Goal: Transaction & Acquisition: Book appointment/travel/reservation

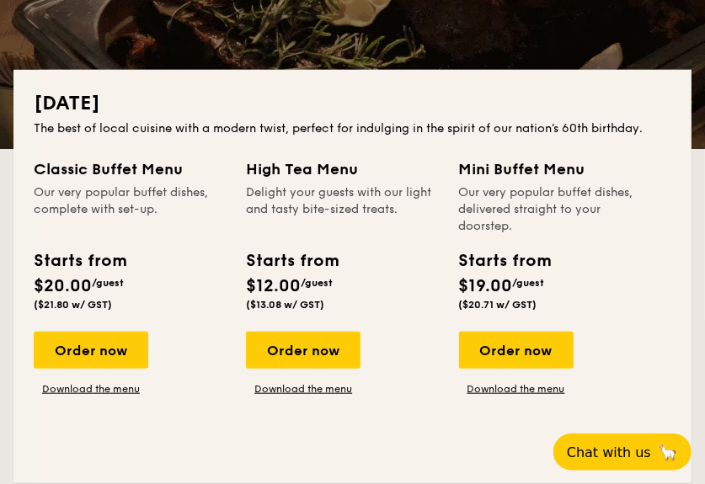
scroll to position [337, 0]
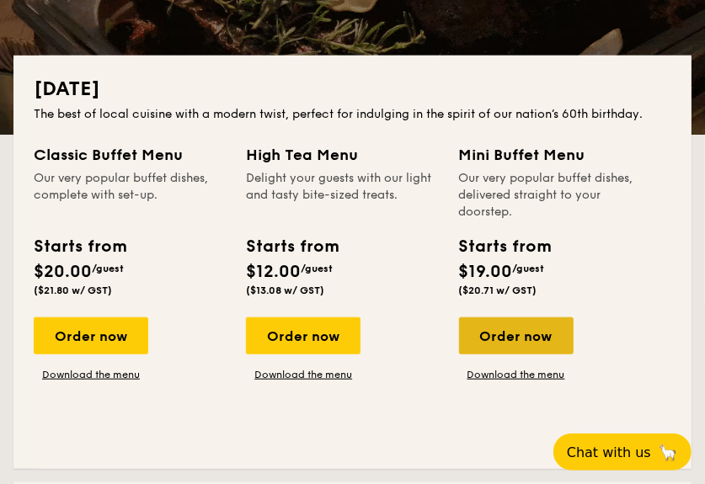
click at [554, 334] on div "Order now" at bounding box center [516, 336] width 115 height 37
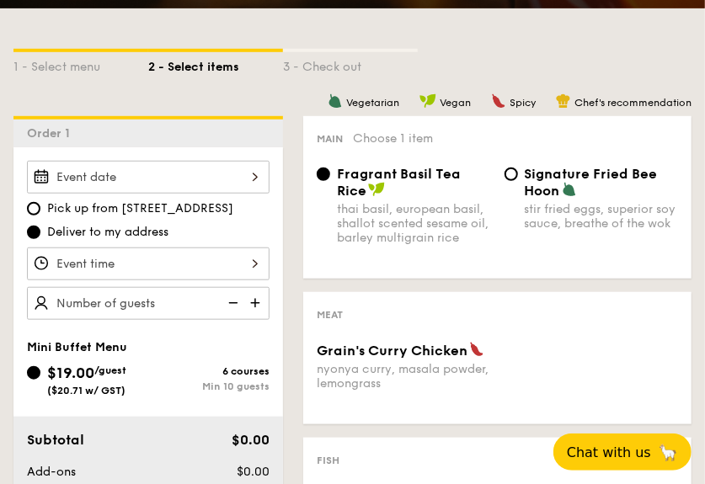
scroll to position [253, 0]
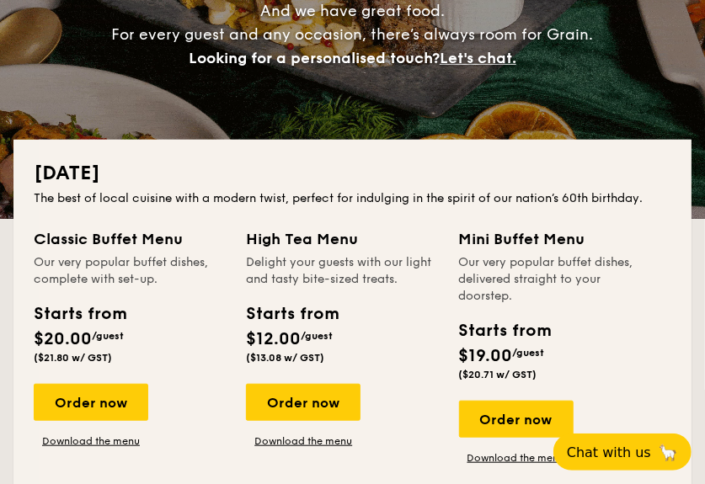
scroll to position [337, 0]
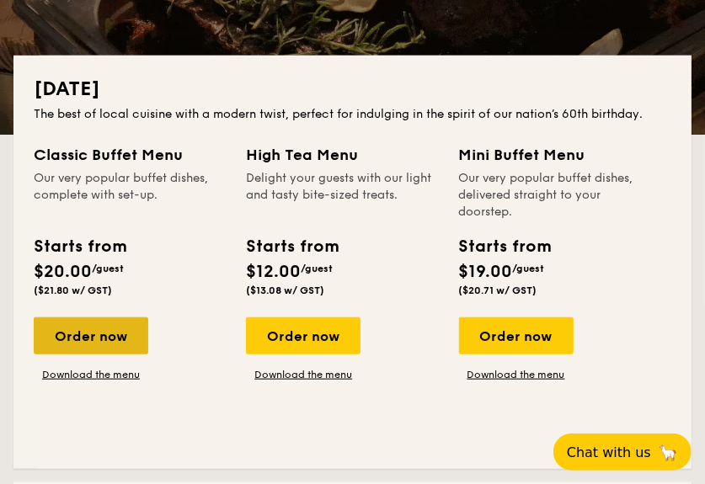
click at [115, 334] on div "Order now" at bounding box center [91, 336] width 115 height 37
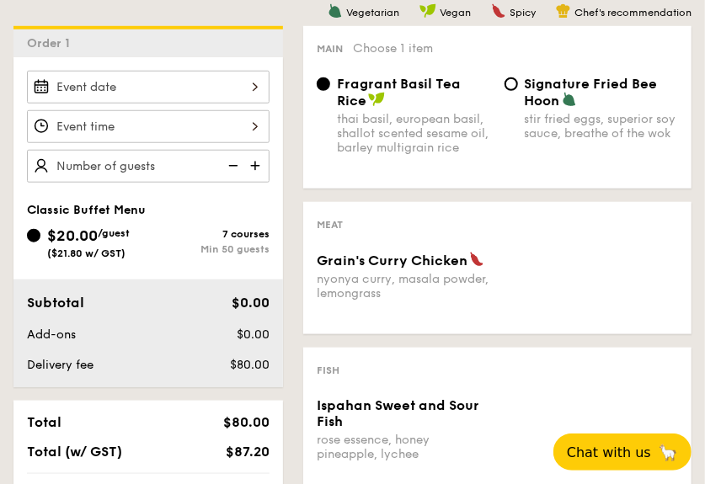
scroll to position [505, 0]
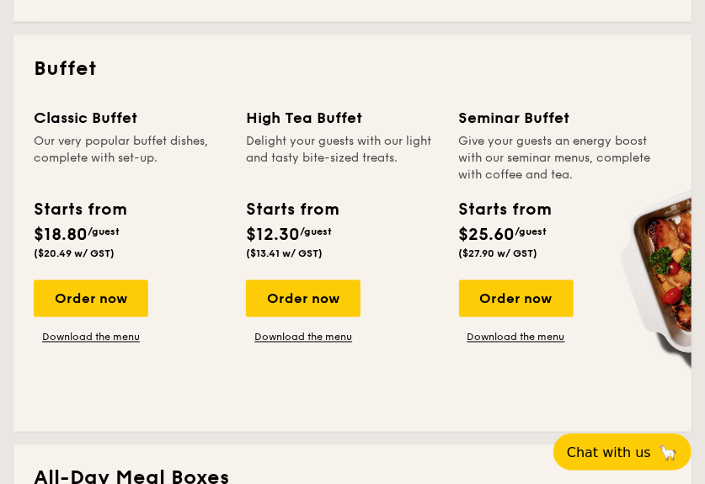
scroll to position [758, 0]
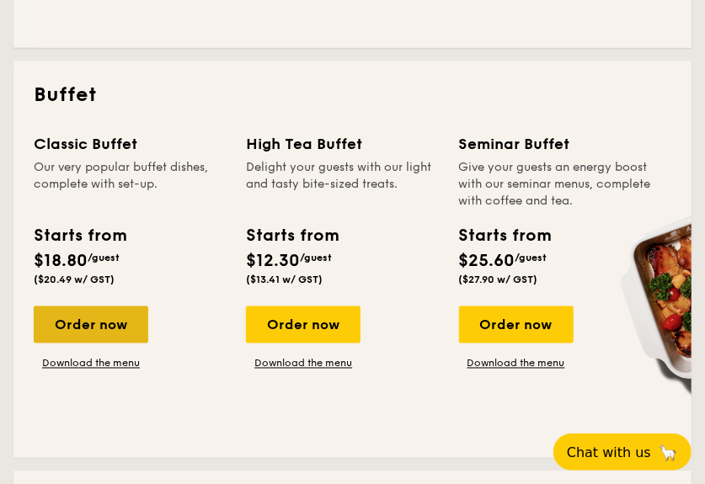
click at [88, 319] on div "Order now" at bounding box center [91, 325] width 115 height 37
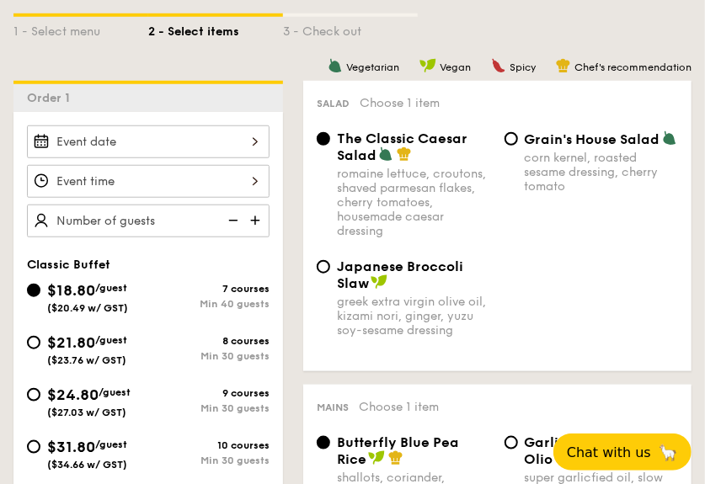
scroll to position [421, 0]
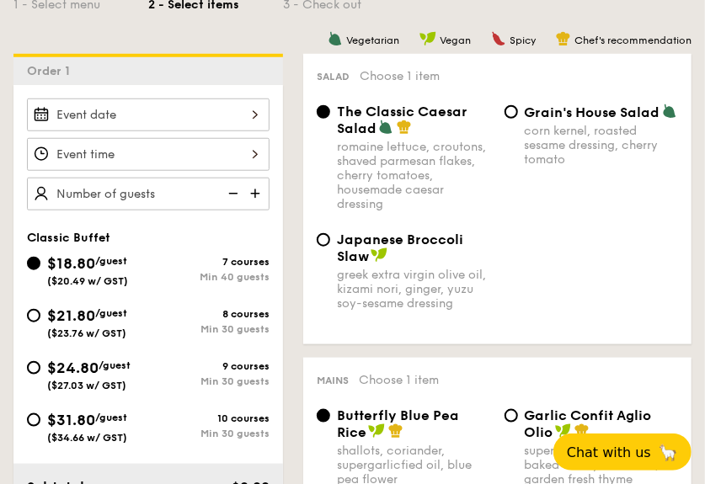
click at [253, 107] on div at bounding box center [148, 115] width 243 height 33
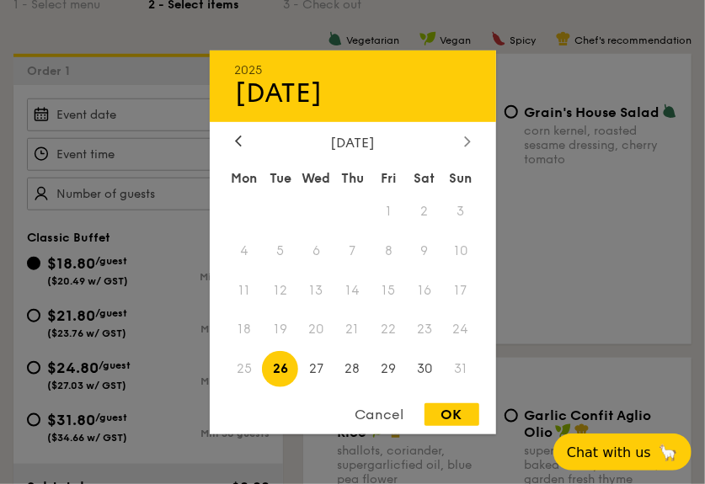
click at [465, 148] on div at bounding box center [467, 142] width 15 height 16
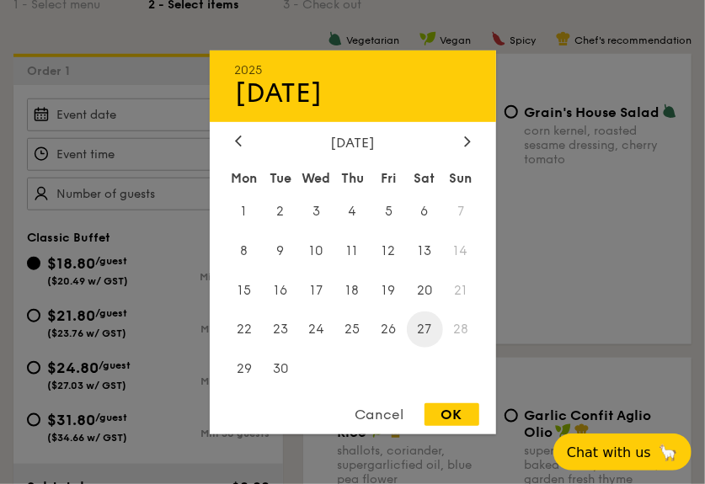
click at [424, 334] on span "27" at bounding box center [425, 330] width 36 height 36
click at [430, 404] on div "OK" at bounding box center [451, 414] width 55 height 23
type input "[DATE]"
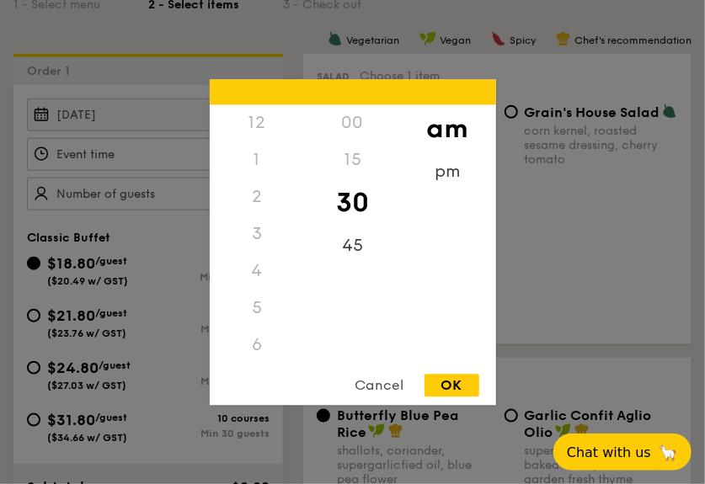
click at [247, 153] on div "12 1 2 3 4 5 6 7 8 9 10 11 00 15 30 45 am pm Cancel OK" at bounding box center [148, 154] width 243 height 33
click at [258, 355] on div "11" at bounding box center [257, 363] width 95 height 49
click at [455, 387] on div "OK" at bounding box center [451, 385] width 55 height 23
type input "11:30AM"
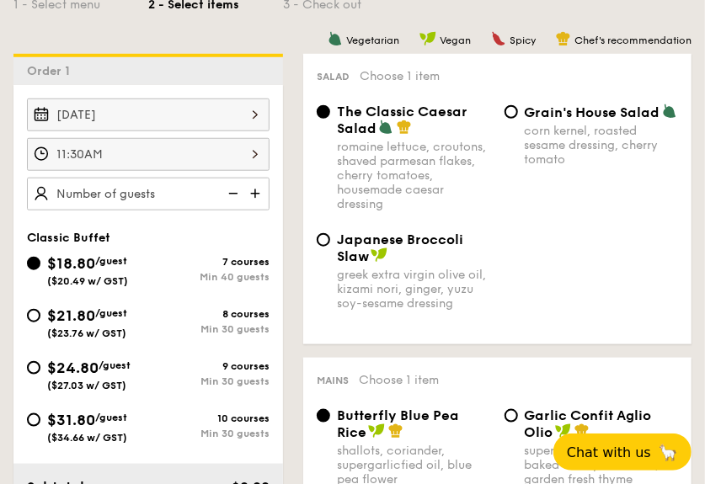
click at [256, 194] on img at bounding box center [256, 194] width 25 height 32
type input "40 guests"
click at [232, 197] on img at bounding box center [231, 194] width 25 height 32
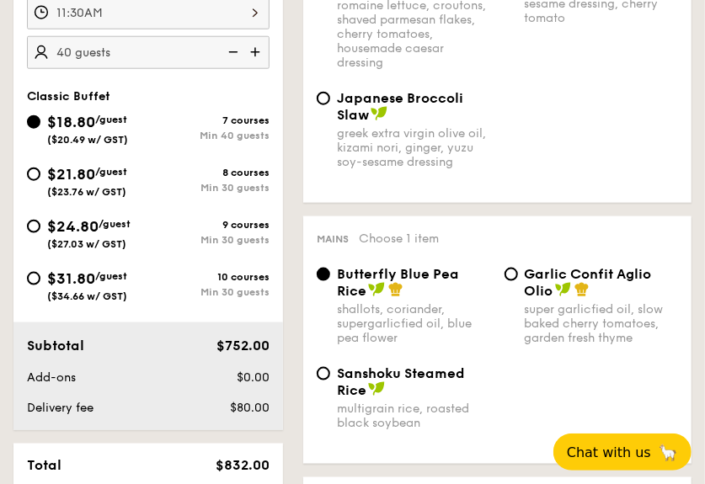
scroll to position [590, 0]
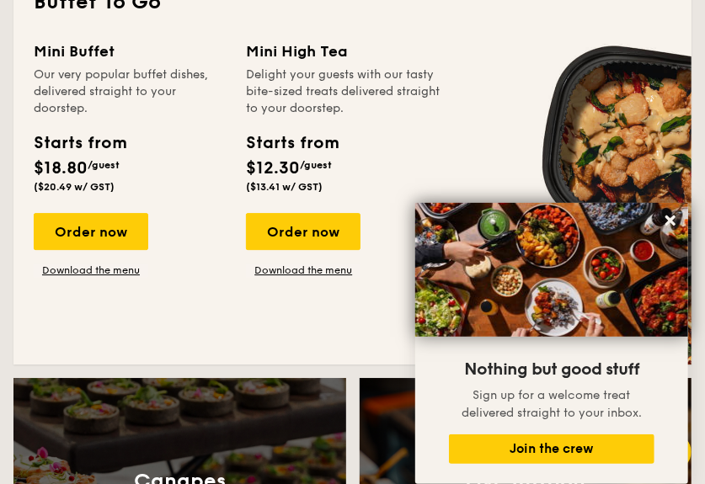
scroll to position [1554, 0]
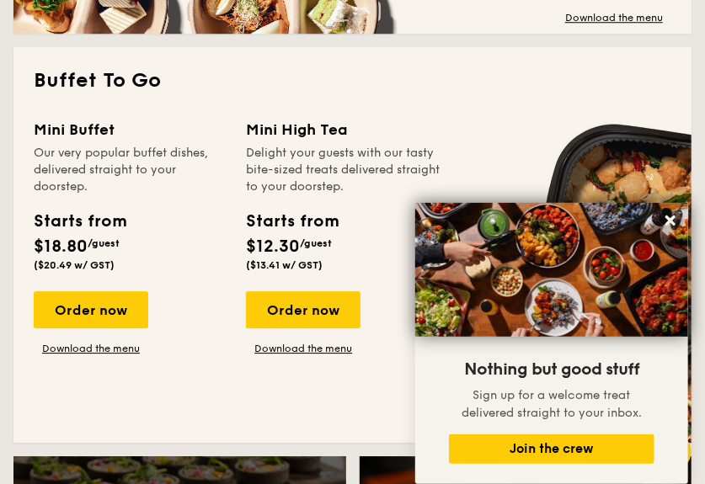
drag, startPoint x: 59, startPoint y: 77, endPoint x: 151, endPoint y: 200, distance: 153.4
click at [151, 200] on div "Buffet To Go Mini Buffet Our very popular buffet dishes, delivered straight to …" at bounding box center [352, 245] width 678 height 396
click at [199, 253] on div "Starts from $18.80 /guest ($20.49 w/ GST)" at bounding box center [129, 243] width 205 height 69
click at [85, 319] on div "Order now" at bounding box center [91, 309] width 115 height 37
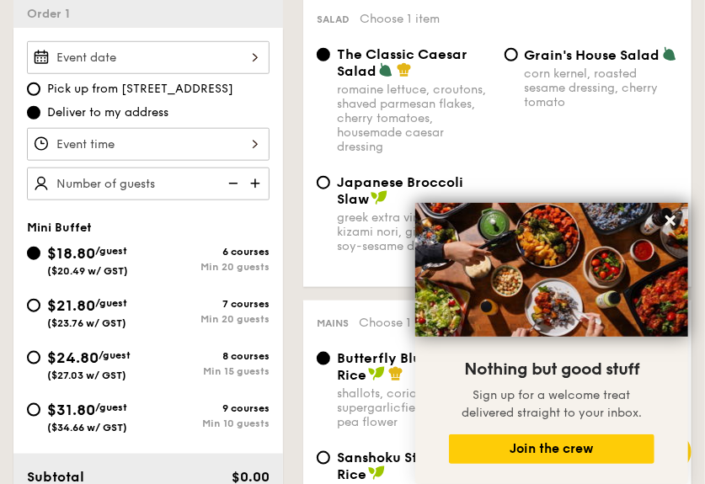
scroll to position [505, 0]
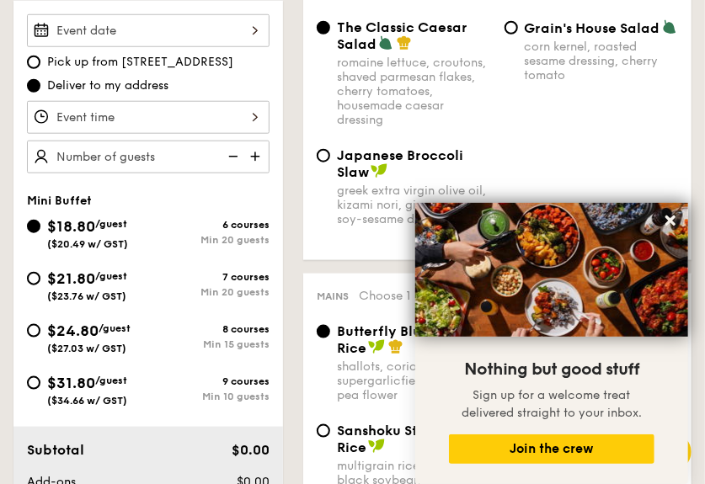
click at [243, 34] on div at bounding box center [148, 30] width 243 height 33
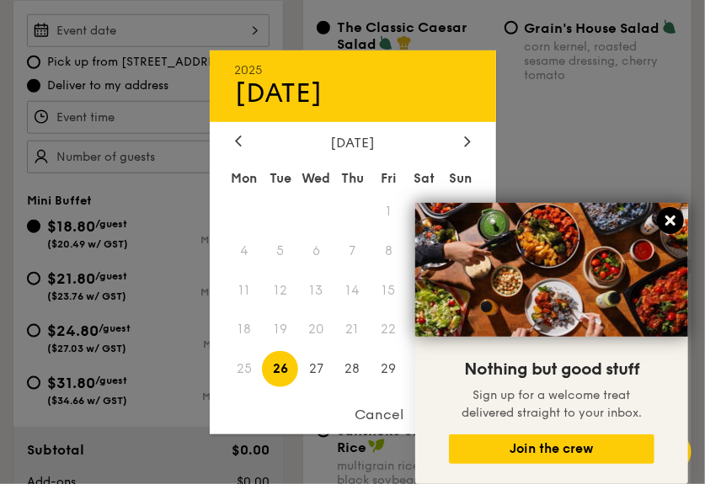
click at [672, 221] on icon at bounding box center [670, 221] width 10 height 10
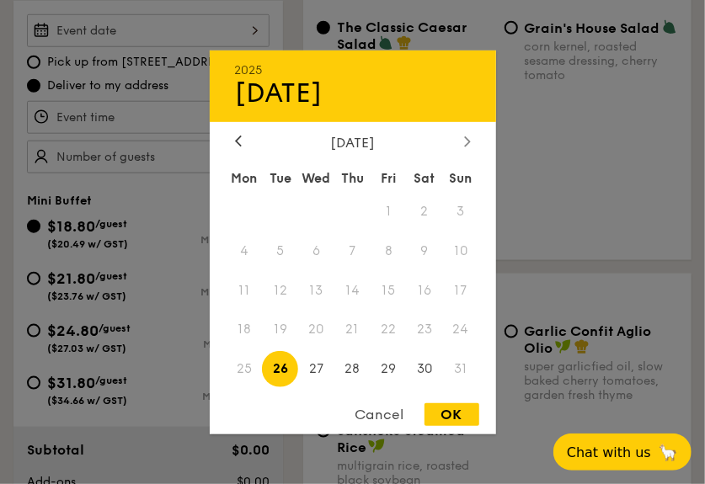
click at [465, 143] on icon at bounding box center [466, 141] width 5 height 10
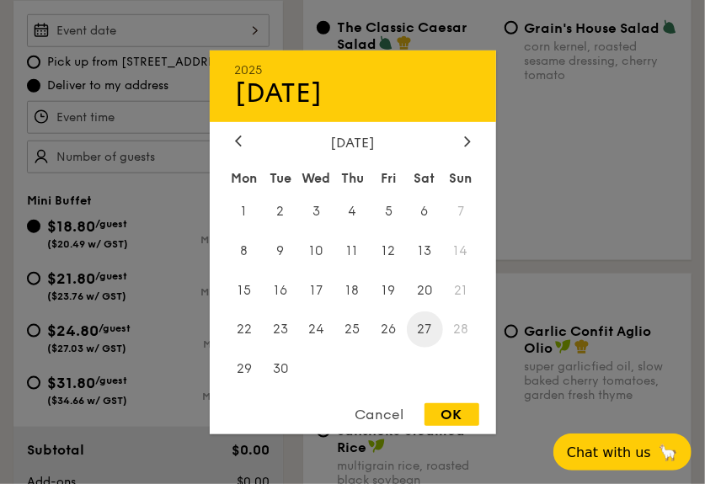
click at [428, 328] on span "27" at bounding box center [425, 330] width 36 height 36
drag, startPoint x: 456, startPoint y: 408, endPoint x: 217, endPoint y: 276, distance: 272.9
click at [457, 408] on div "OK" at bounding box center [451, 414] width 55 height 23
type input "[DATE]"
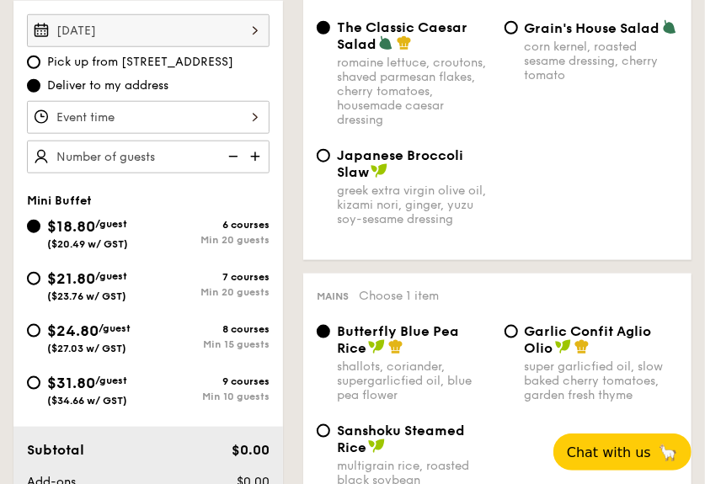
click at [248, 115] on div at bounding box center [148, 117] width 243 height 33
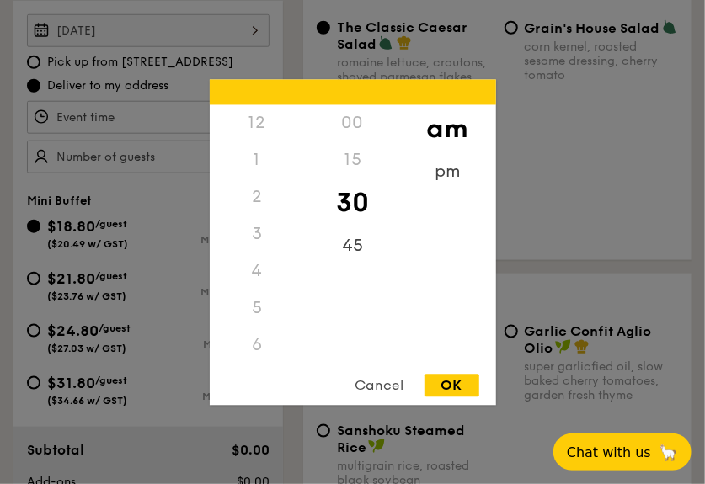
scroll to position [185, 0]
drag, startPoint x: 259, startPoint y: 349, endPoint x: 362, endPoint y: 271, distance: 129.4
click at [263, 349] on div "11" at bounding box center [257, 357] width 95 height 37
click at [471, 387] on div "OK" at bounding box center [451, 385] width 55 height 23
type input "11:30AM"
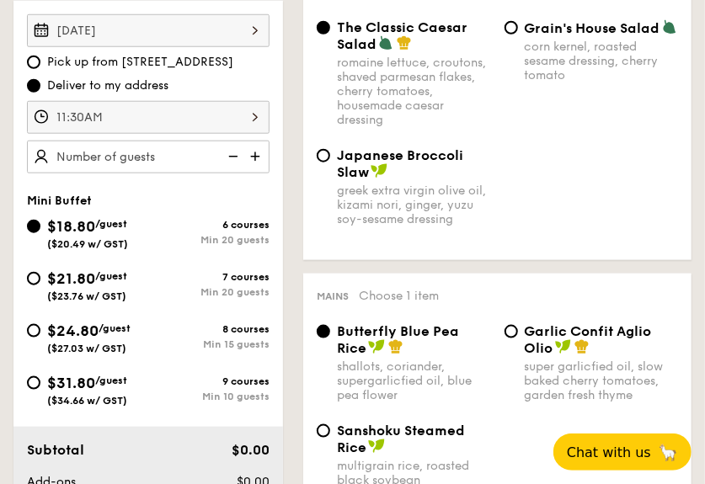
click at [259, 157] on img at bounding box center [256, 157] width 25 height 32
type input "20 guests"
click at [230, 154] on img at bounding box center [231, 157] width 25 height 32
click at [83, 334] on span "$24.80" at bounding box center [72, 331] width 51 height 19
click at [40, 334] on input "$24.80 /guest ($27.03 w/ GST) 8 courses Min 15 guests" at bounding box center [33, 330] width 13 height 13
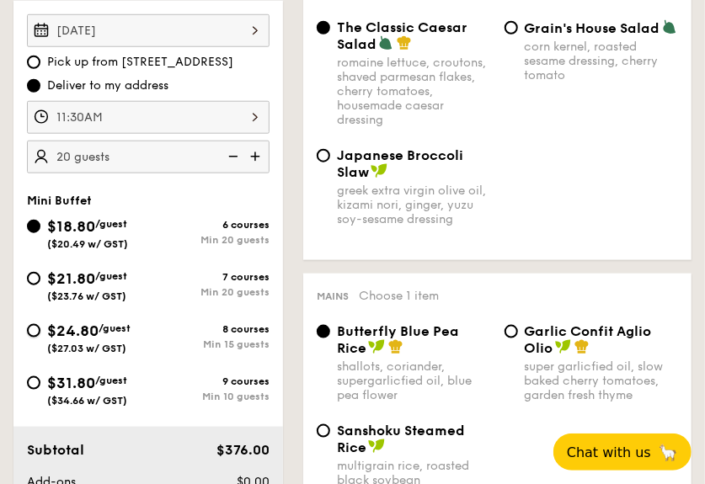
radio input "true"
radio input "false"
radio input "true"
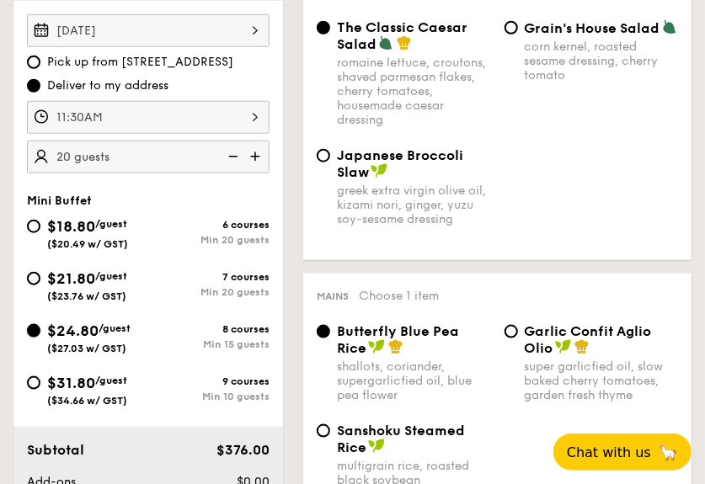
radio input "true"
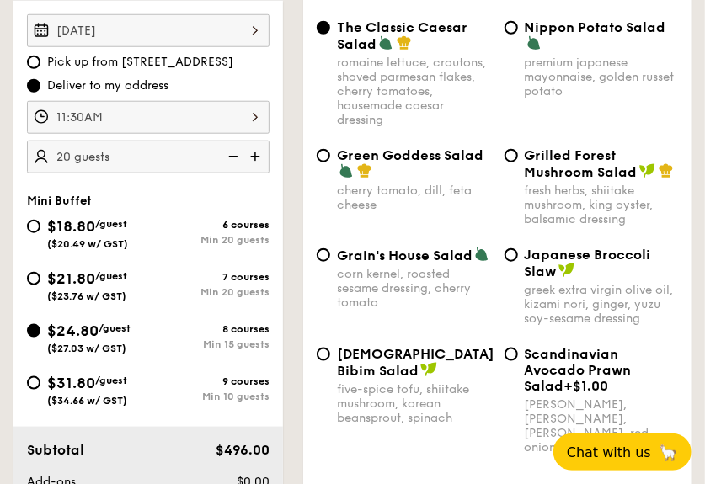
click at [232, 154] on img at bounding box center [231, 157] width 25 height 32
type input "15 guests"
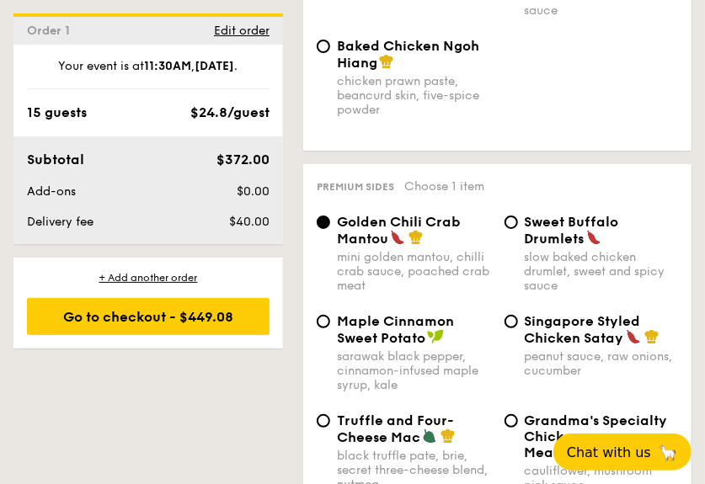
scroll to position [4295, 0]
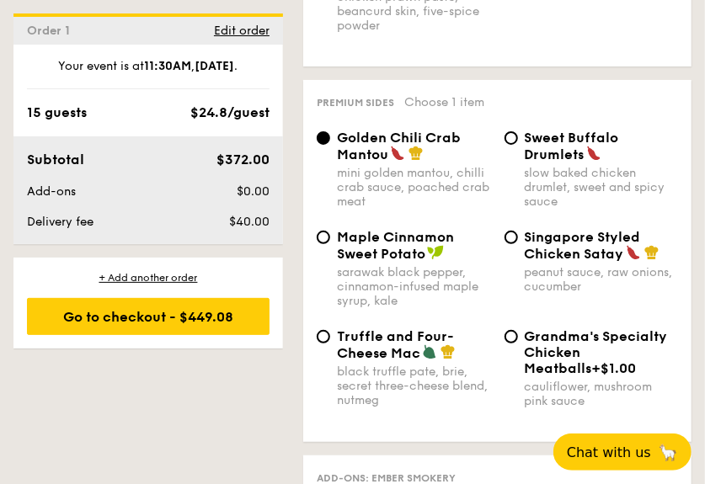
drag, startPoint x: 342, startPoint y: 111, endPoint x: 382, endPoint y: 120, distance: 41.3
click at [382, 120] on div "Premium sides Choose 1 item Golden Chili Crab Mantou mini golden mantou, chilli…" at bounding box center [497, 261] width 388 height 362
